Goal: Check status: Check status

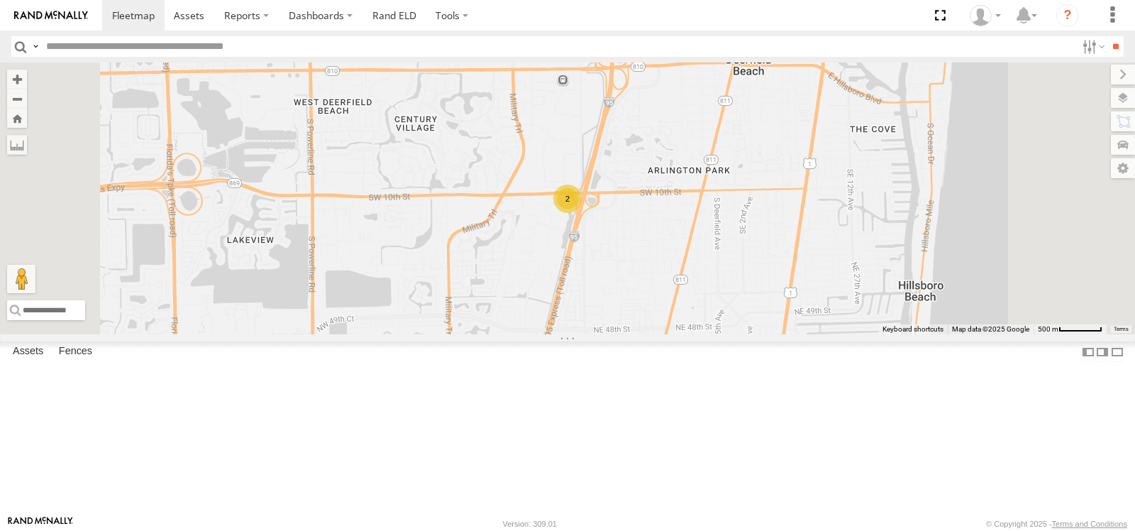
click at [0, 0] on span at bounding box center [0, 0] width 0 height 0
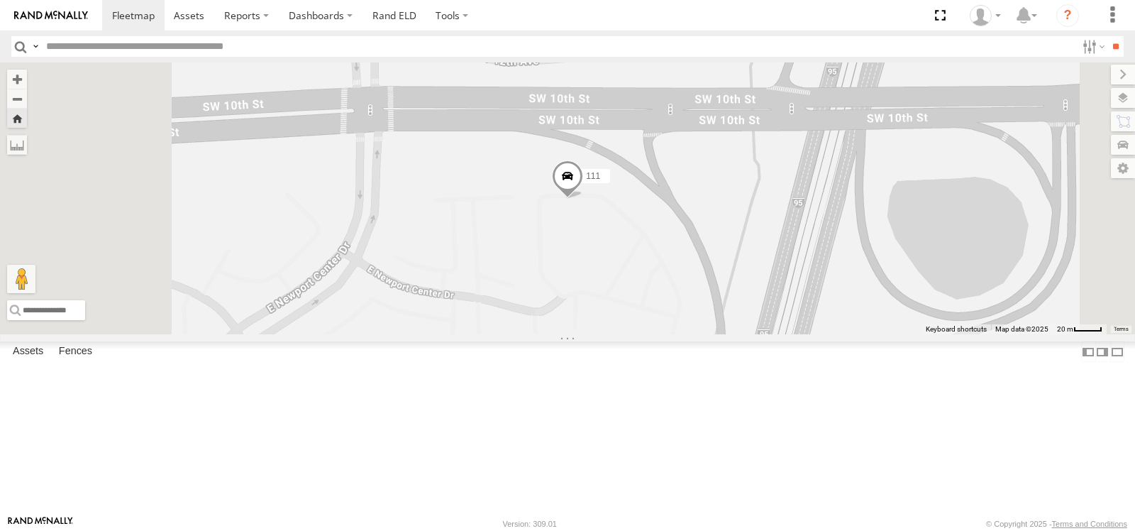
click at [583, 199] on span at bounding box center [567, 179] width 31 height 38
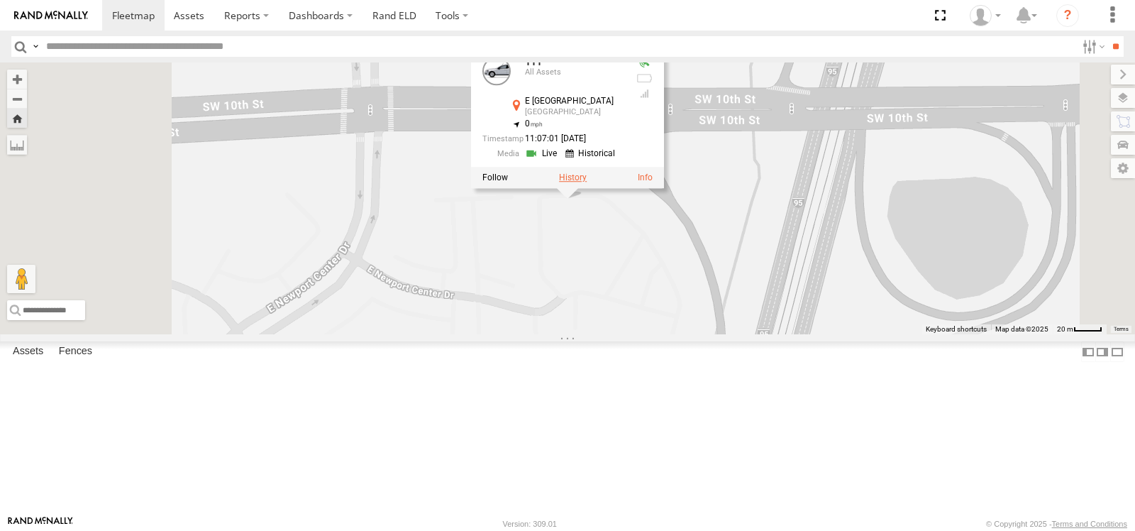
click at [587, 182] on label at bounding box center [573, 177] width 28 height 10
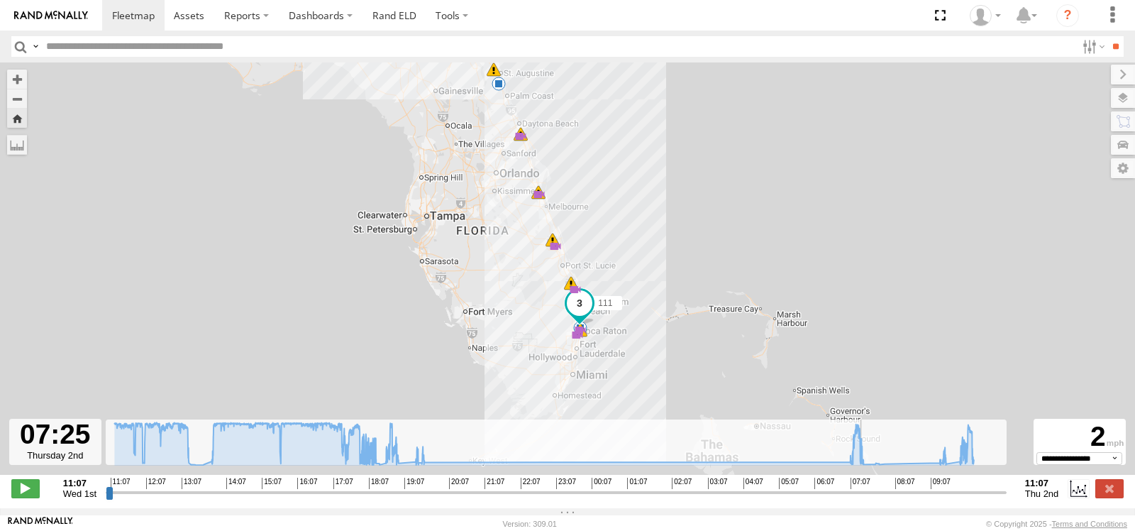
drag, startPoint x: 112, startPoint y: 501, endPoint x: 863, endPoint y: 492, distance: 751.2
click at [863, 492] on input "range" at bounding box center [556, 491] width 901 height 13
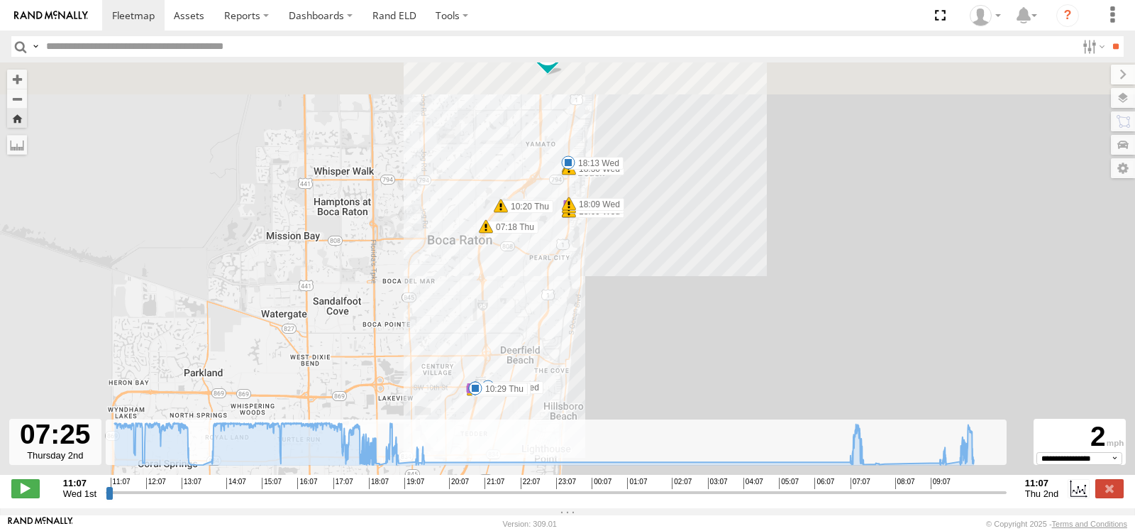
drag, startPoint x: 628, startPoint y: 239, endPoint x: 629, endPoint y: 314, distance: 75.2
click at [629, 314] on div "111 11:07 Wed 11:15 Wed 11:31 Wed 12:53 Wed 13:11 Wed 17:05 Wed 18:09 Wed 18:13…" at bounding box center [567, 275] width 1135 height 427
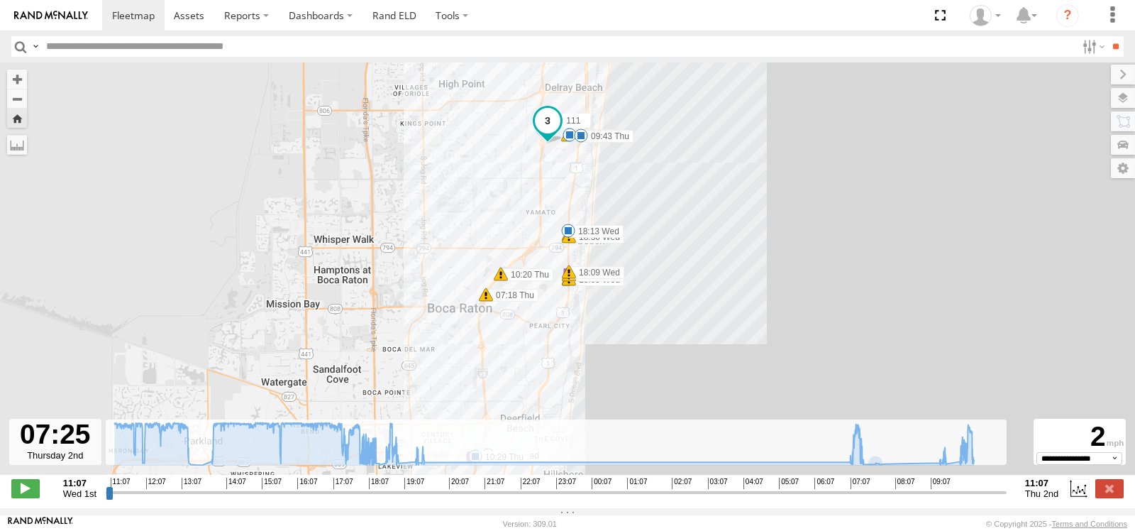
click at [863, 499] on input "range" at bounding box center [556, 491] width 901 height 13
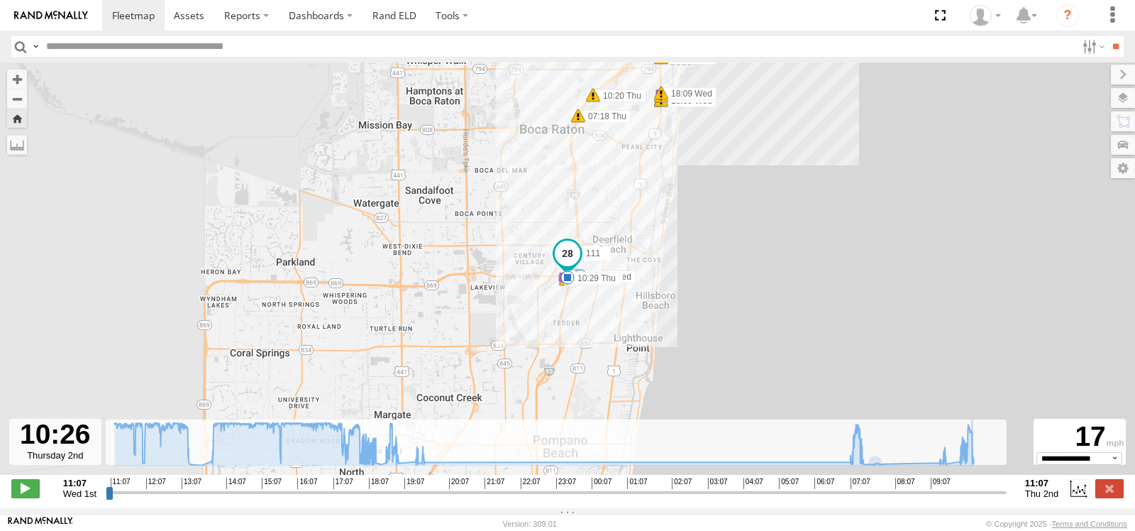
drag, startPoint x: 862, startPoint y: 495, endPoint x: 976, endPoint y: 492, distance: 114.3
type input "**********"
click at [976, 492] on input "range" at bounding box center [556, 491] width 901 height 13
click at [143, 9] on span at bounding box center [133, 15] width 43 height 13
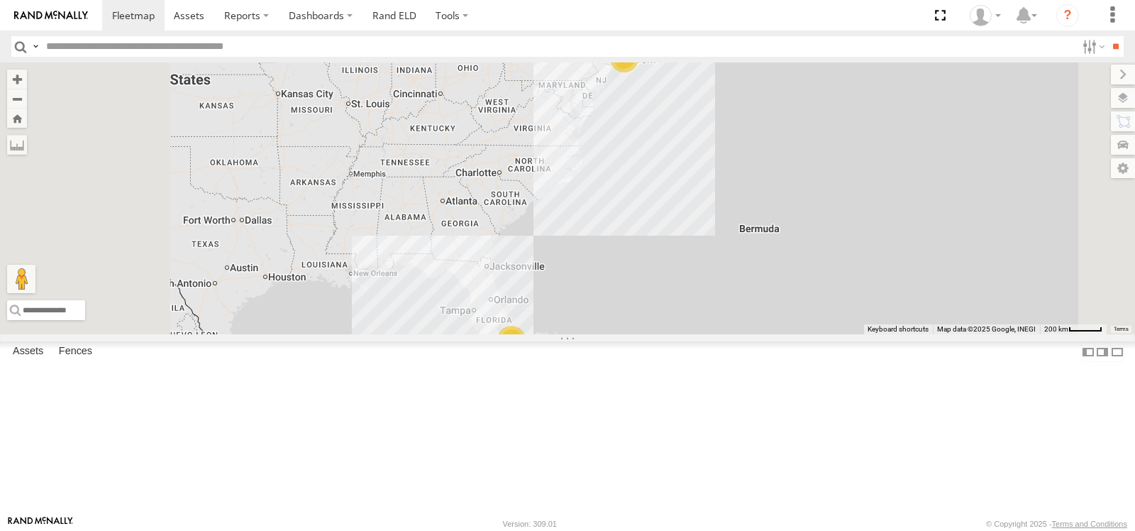
click at [0, 0] on span at bounding box center [0, 0] width 0 height 0
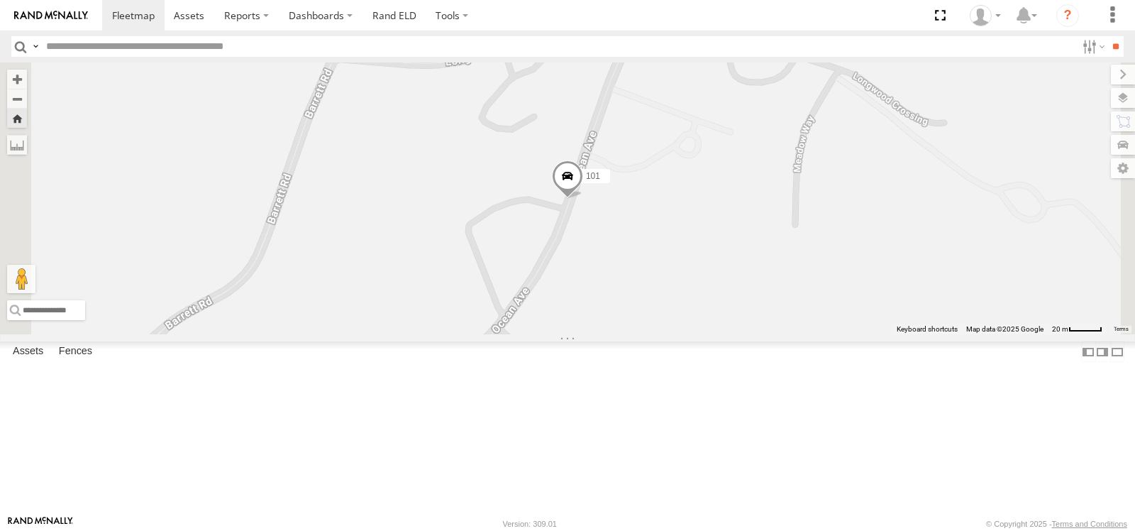
click at [583, 199] on span at bounding box center [567, 179] width 31 height 38
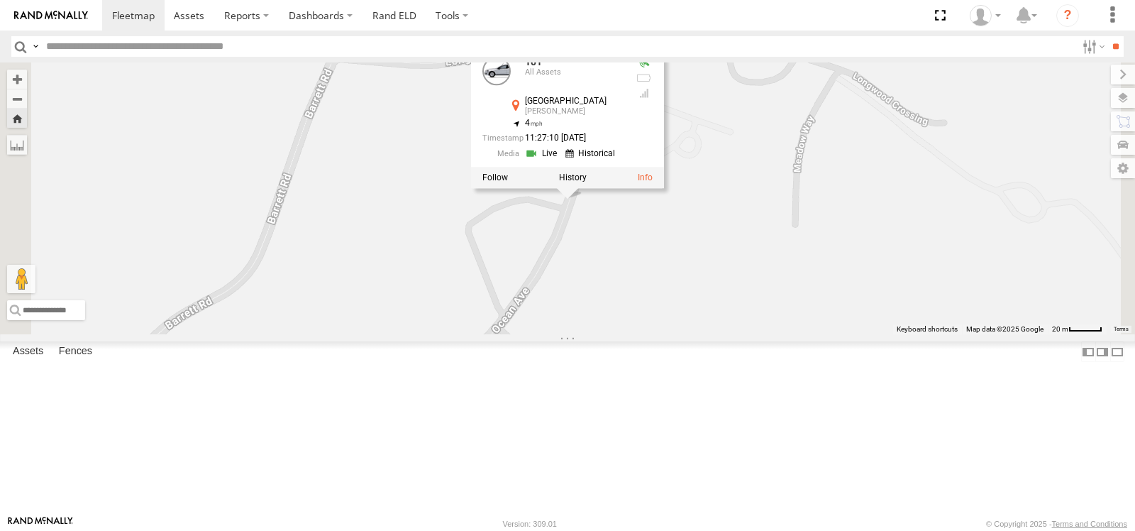
click at [561, 160] on link at bounding box center [543, 152] width 36 height 13
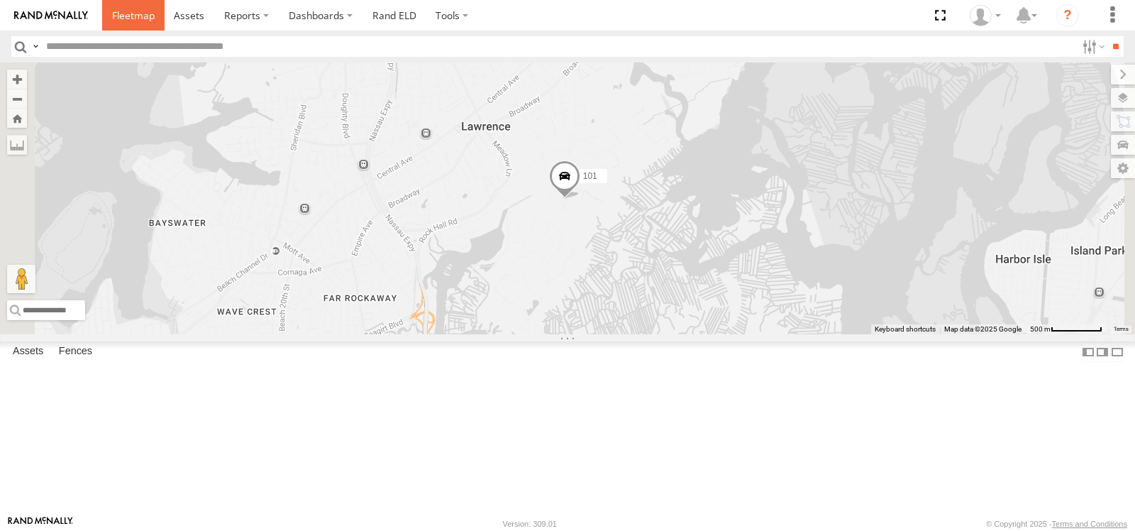
click at [128, 16] on span at bounding box center [133, 15] width 43 height 13
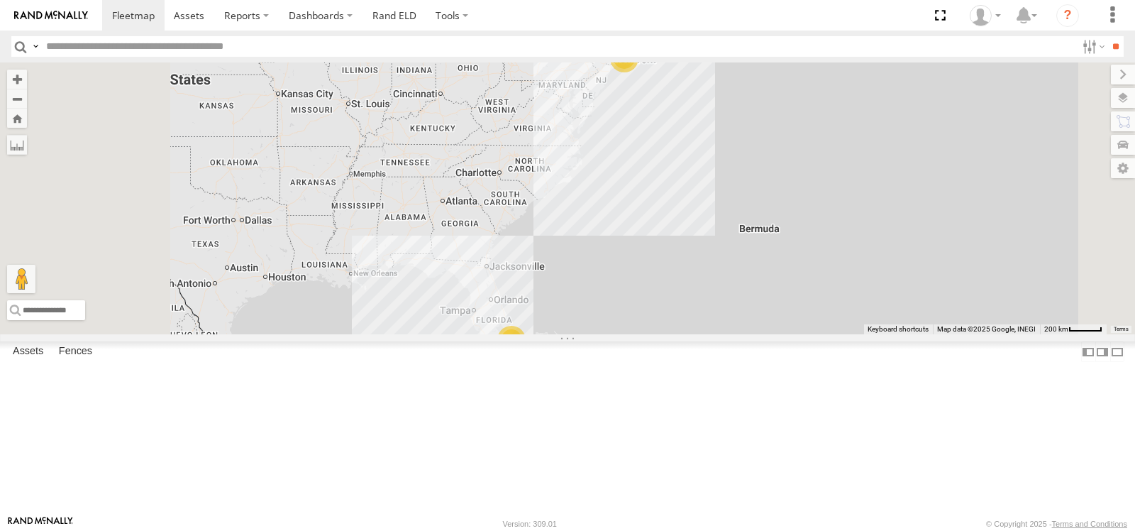
click at [0, 0] on span at bounding box center [0, 0] width 0 height 0
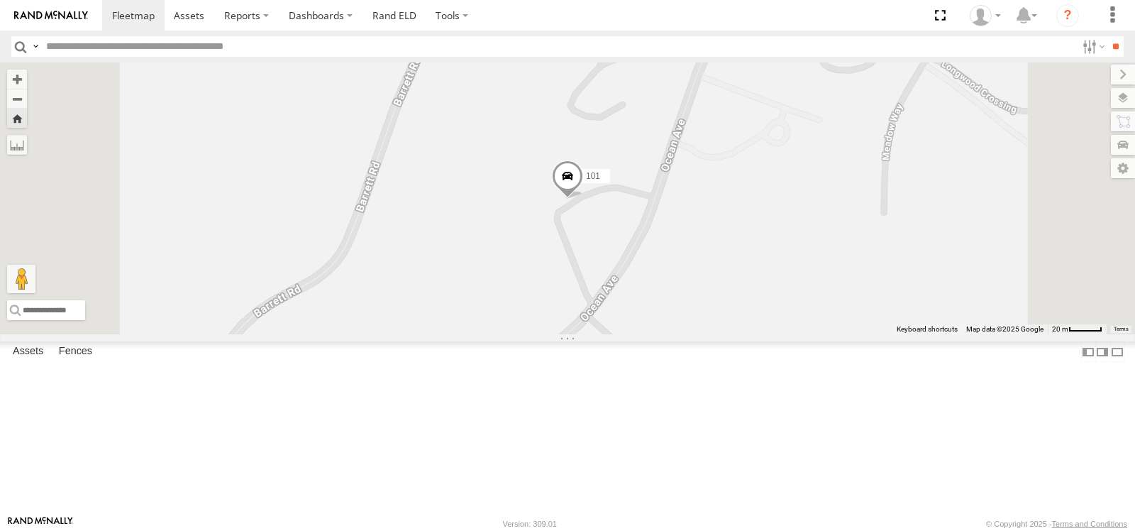
click at [583, 199] on span at bounding box center [567, 179] width 31 height 38
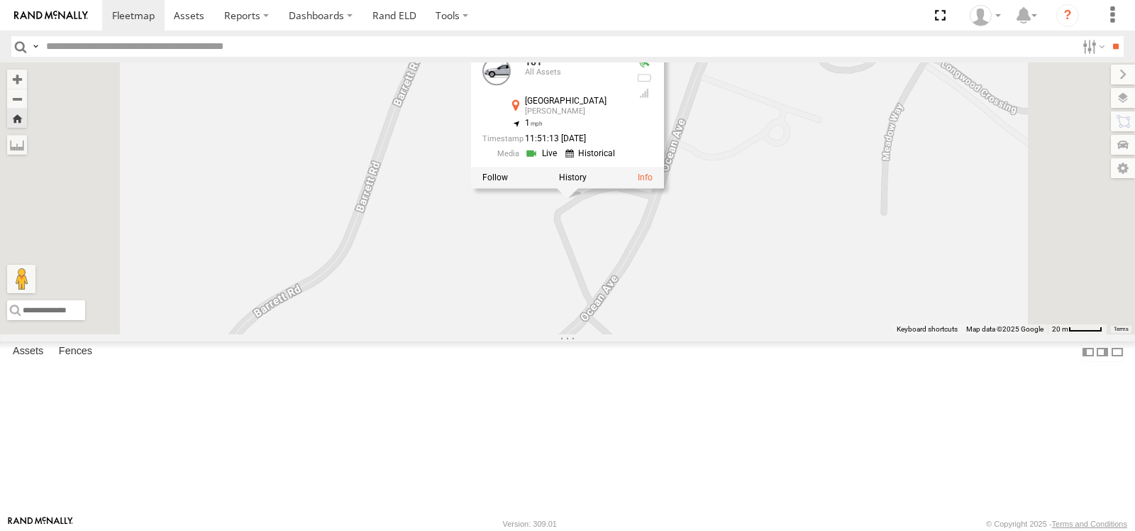
click at [561, 160] on link at bounding box center [543, 152] width 36 height 13
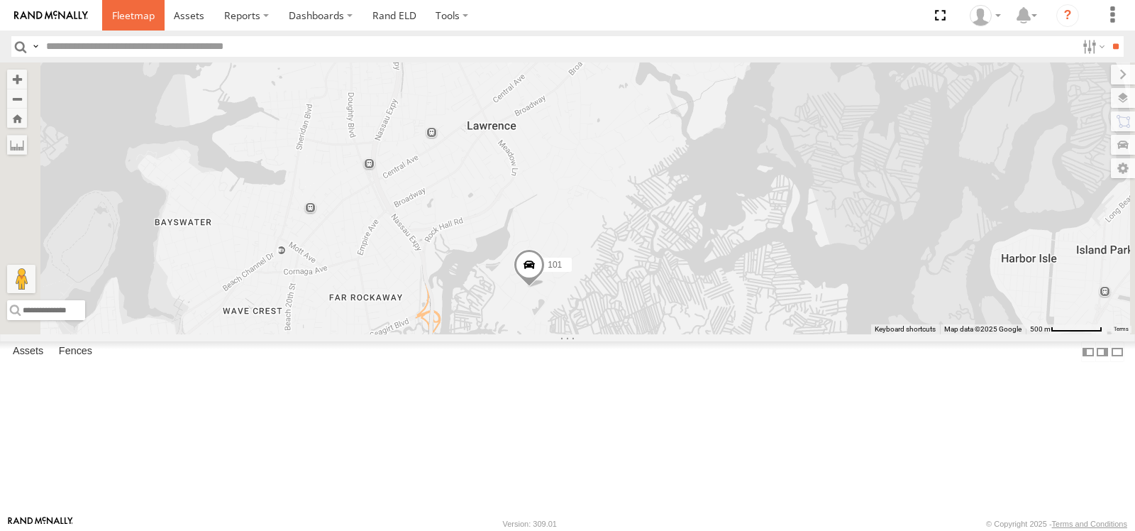
click at [131, 18] on span at bounding box center [133, 15] width 43 height 13
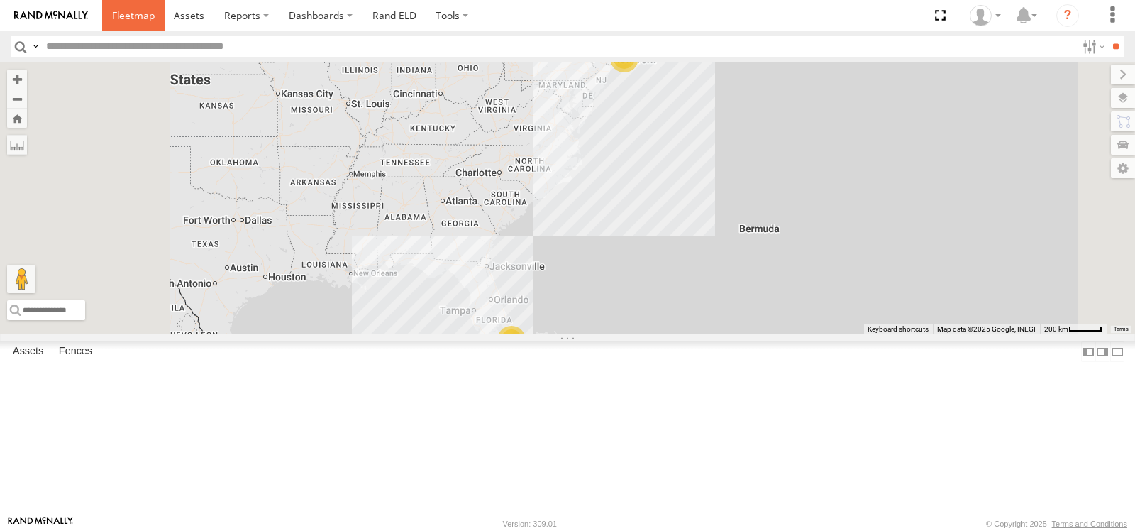
click at [123, 12] on span at bounding box center [133, 15] width 43 height 13
click at [0, 0] on span at bounding box center [0, 0] width 0 height 0
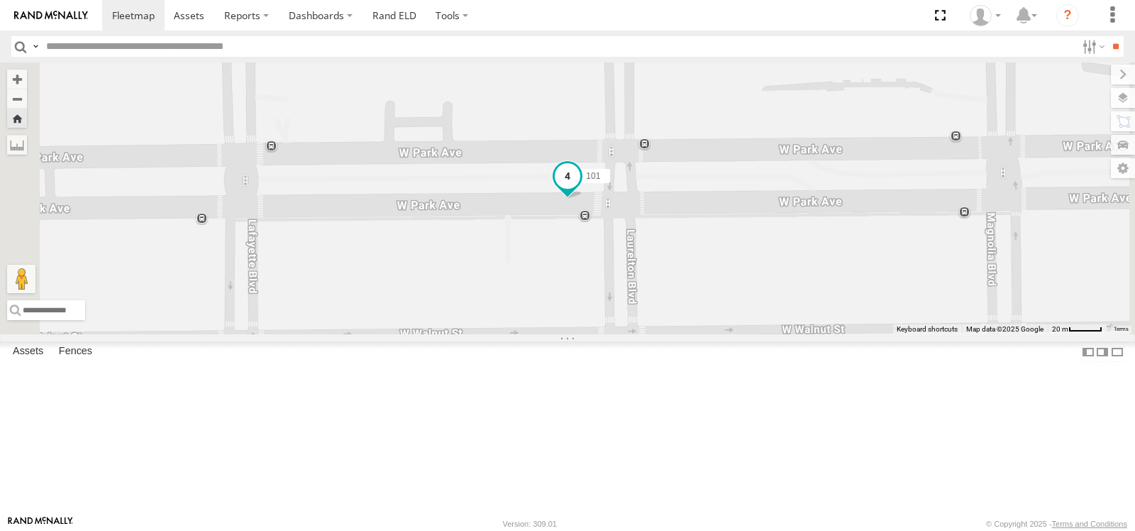
click at [580, 188] on span at bounding box center [568, 175] width 26 height 26
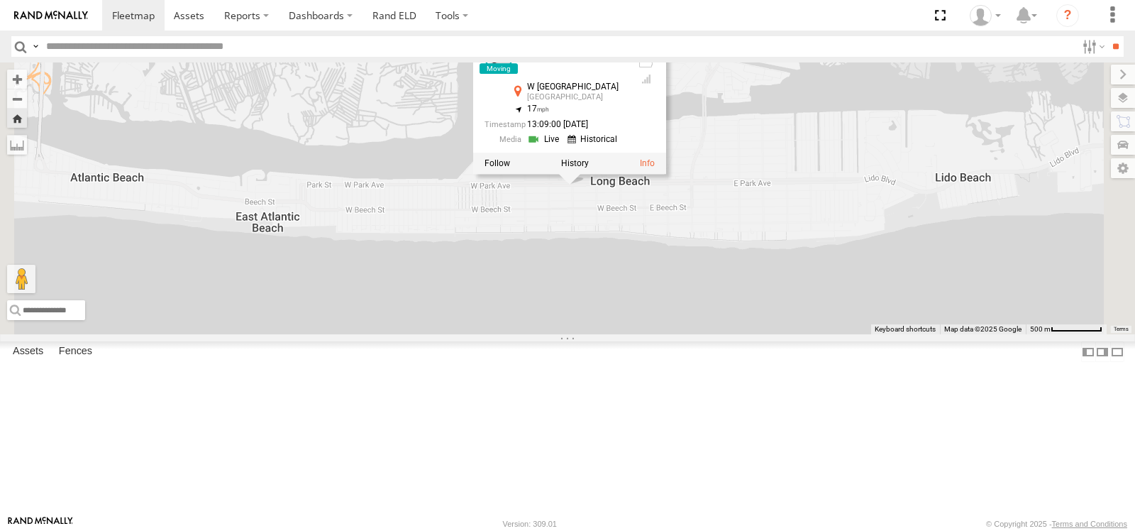
click at [563, 145] on link at bounding box center [545, 138] width 36 height 13
click at [763, 334] on div "101 101 All Assets W Park Ave Long Beach 40.58833 , -73.67307 17 13:09:00 10/02…" at bounding box center [567, 198] width 1135 height 272
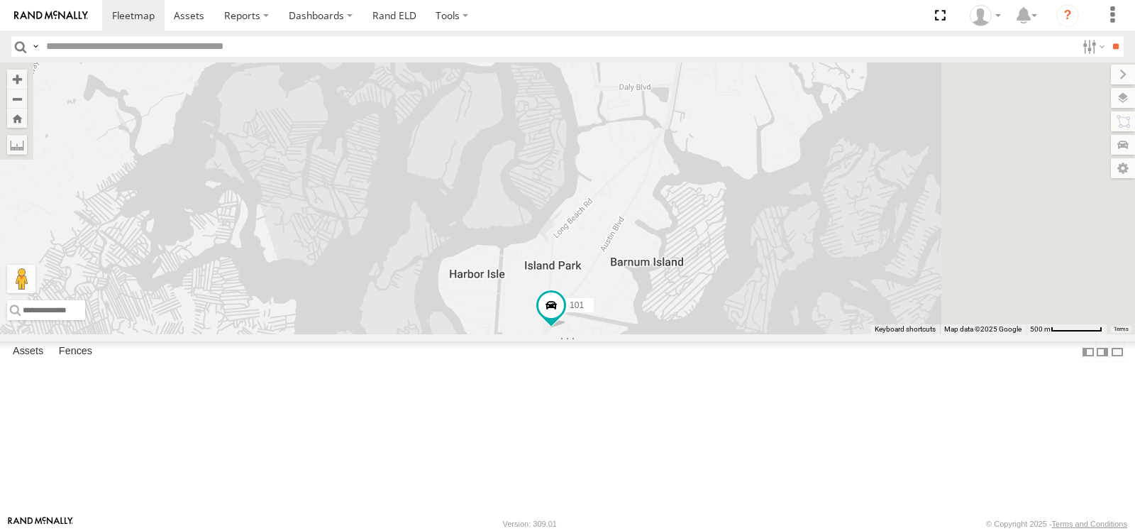
drag, startPoint x: 1015, startPoint y: 184, endPoint x: 835, endPoint y: 448, distance: 319.5
click at [835, 334] on div "101" at bounding box center [567, 198] width 1135 height 272
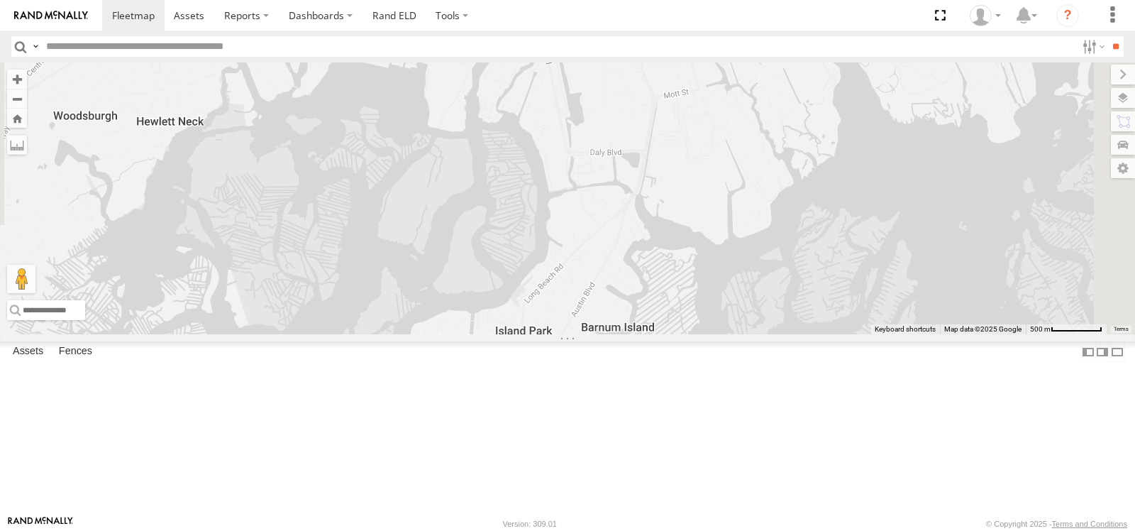
drag, startPoint x: 896, startPoint y: 245, endPoint x: 882, endPoint y: 305, distance: 61.2
click at [882, 305] on div "101" at bounding box center [567, 198] width 1135 height 272
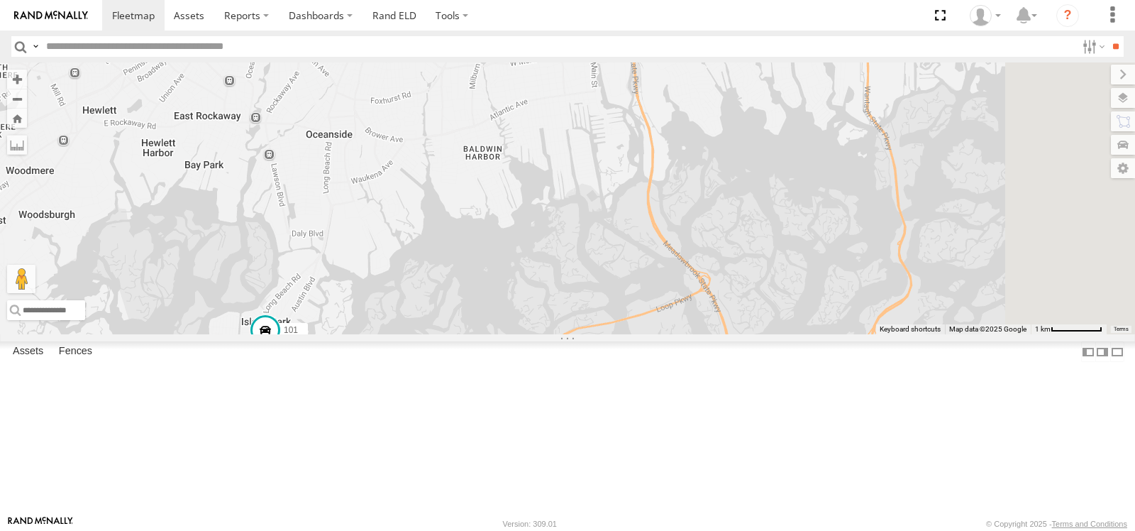
drag, startPoint x: 919, startPoint y: 262, endPoint x: 573, endPoint y: 307, distance: 349.0
click at [573, 307] on div "101" at bounding box center [567, 198] width 1135 height 272
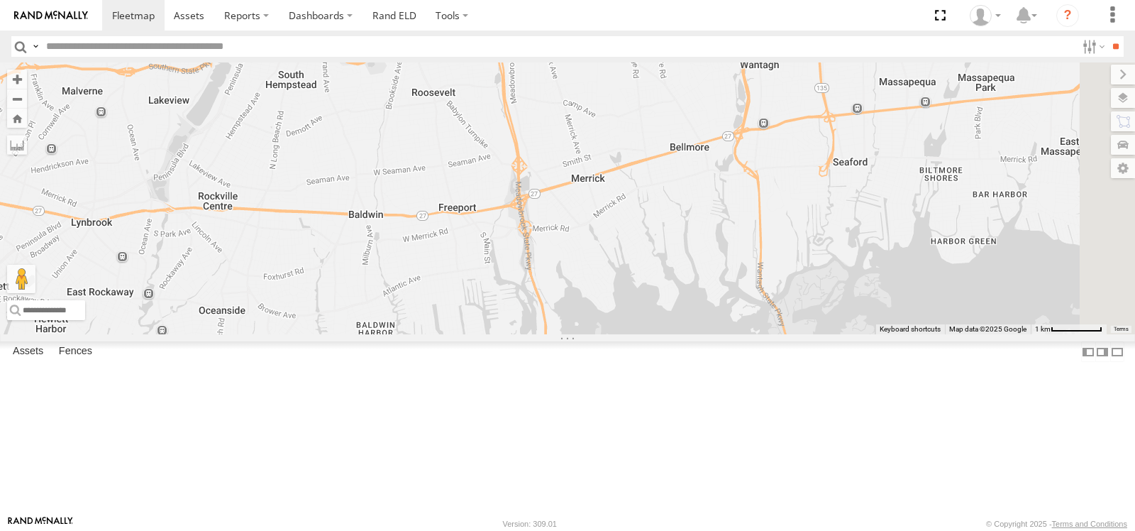
drag, startPoint x: 846, startPoint y: 193, endPoint x: 738, endPoint y: 371, distance: 207.8
click at [738, 334] on div "101" at bounding box center [567, 198] width 1135 height 272
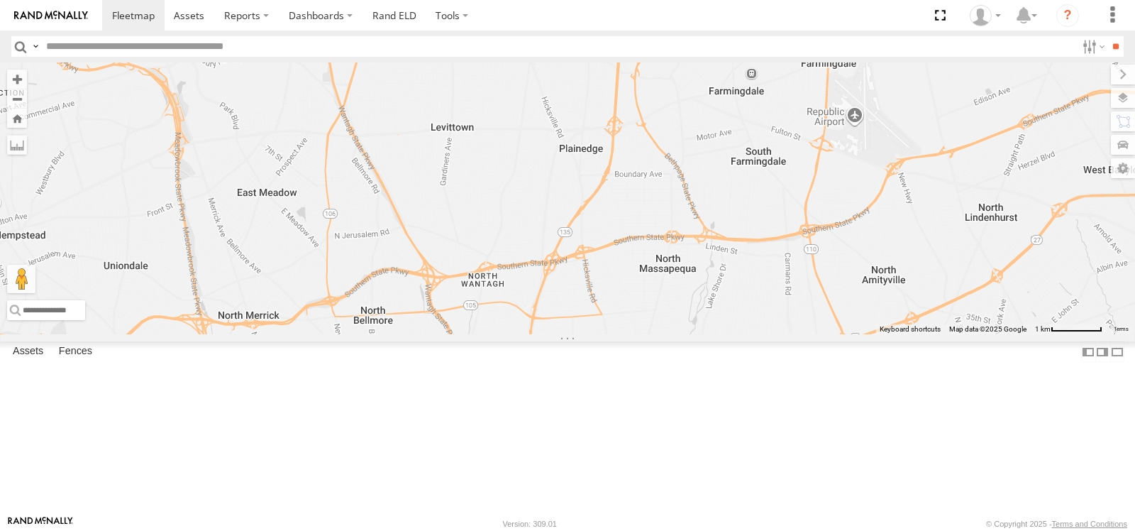
drag, startPoint x: 880, startPoint y: 158, endPoint x: 593, endPoint y: 451, distance: 410.3
click at [593, 334] on div "101" at bounding box center [567, 198] width 1135 height 272
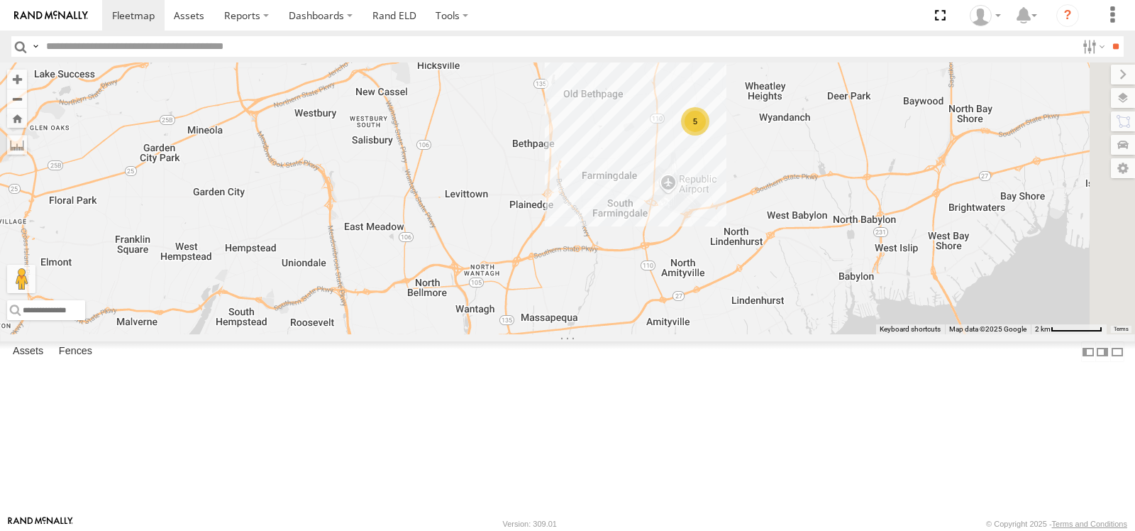
drag, startPoint x: 719, startPoint y: 252, endPoint x: 736, endPoint y: 284, distance: 36.5
click at [736, 284] on div "5 101" at bounding box center [567, 198] width 1135 height 272
